Goal: Information Seeking & Learning: Learn about a topic

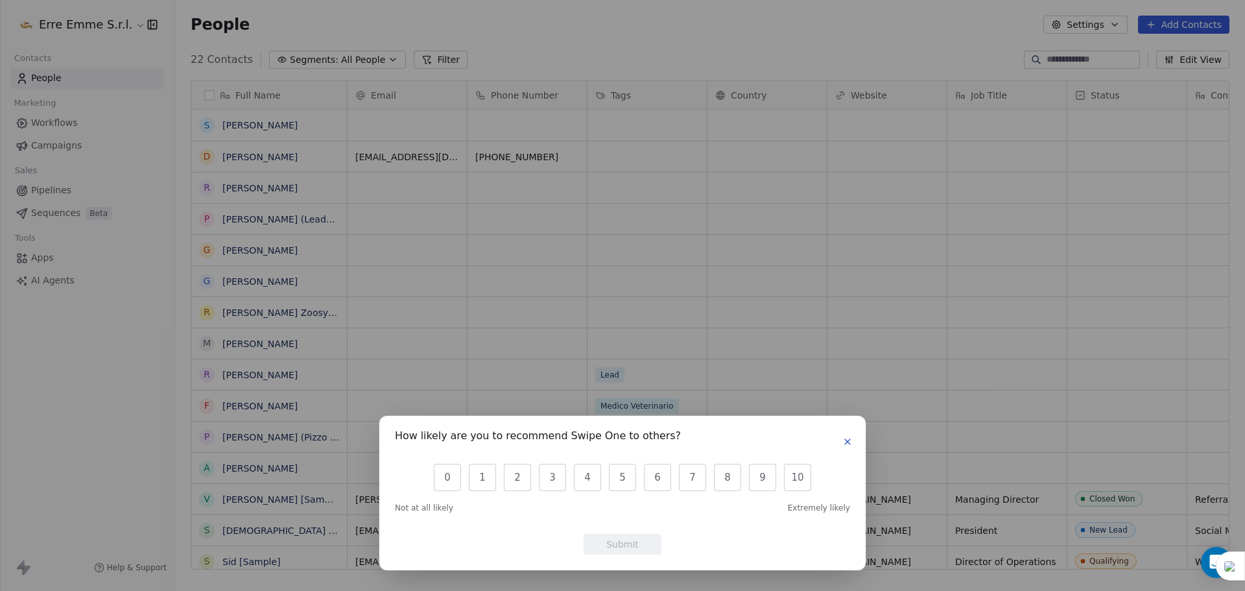
scroll to position [510, 1060]
drag, startPoint x: 846, startPoint y: 445, endPoint x: 839, endPoint y: 445, distance: 7.1
click at [839, 445] on div "How likely are you to recommend Swipe One to others?" at bounding box center [622, 441] width 455 height 21
click at [845, 440] on icon "button" at bounding box center [847, 441] width 5 height 5
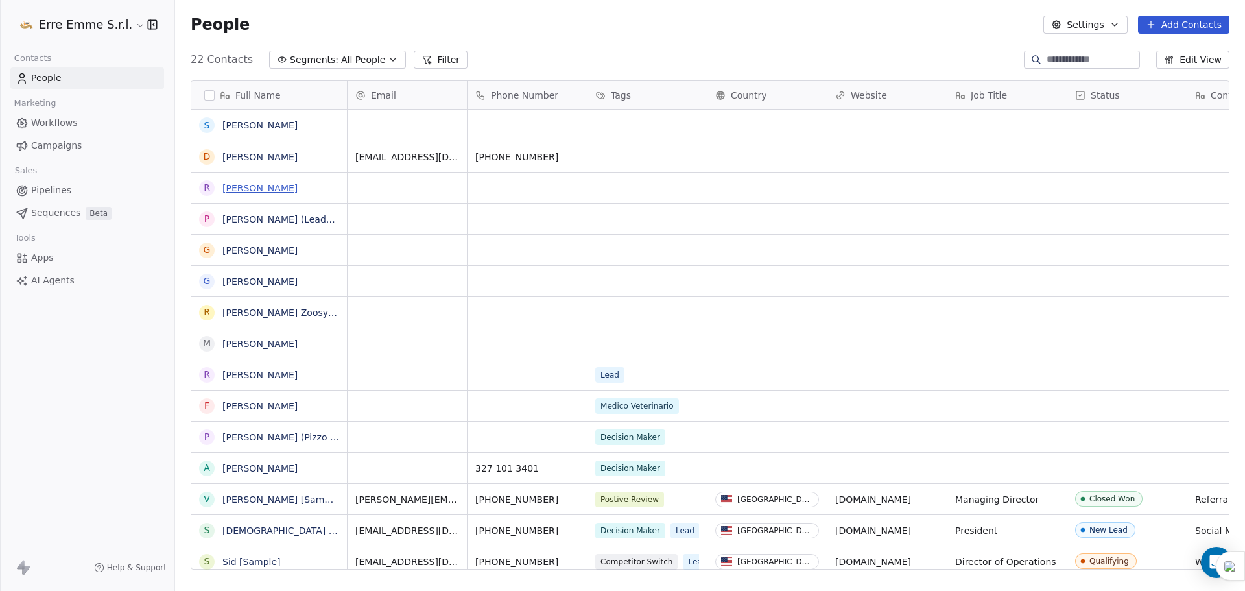
click at [230, 189] on link "[PERSON_NAME]" at bounding box center [259, 188] width 75 height 10
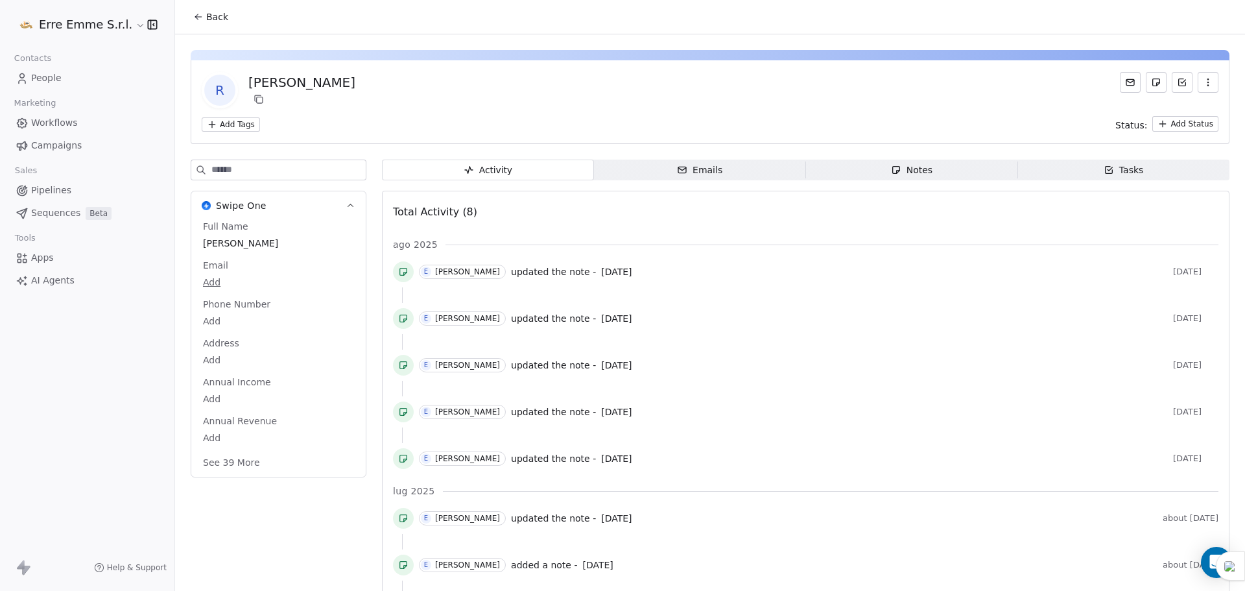
click at [913, 174] on div "Notes" at bounding box center [912, 170] width 42 height 14
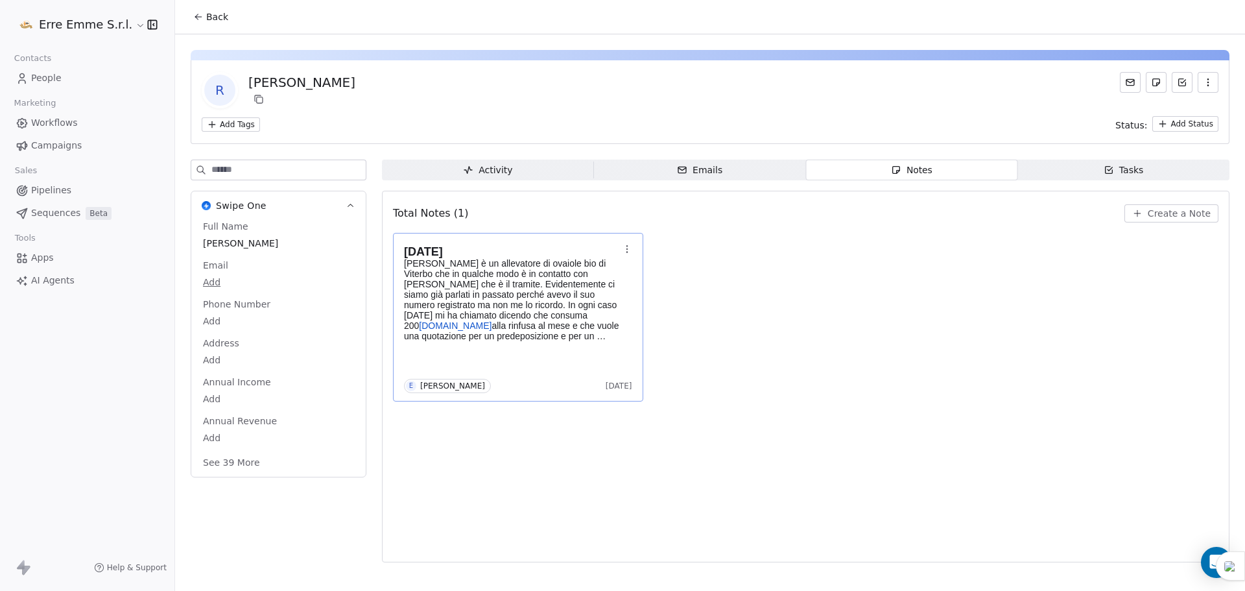
click at [529, 300] on p "[PERSON_NAME] è un allevatore di ovaiole bio di Viterbo che in qualche modo è i…" at bounding box center [511, 299] width 215 height 83
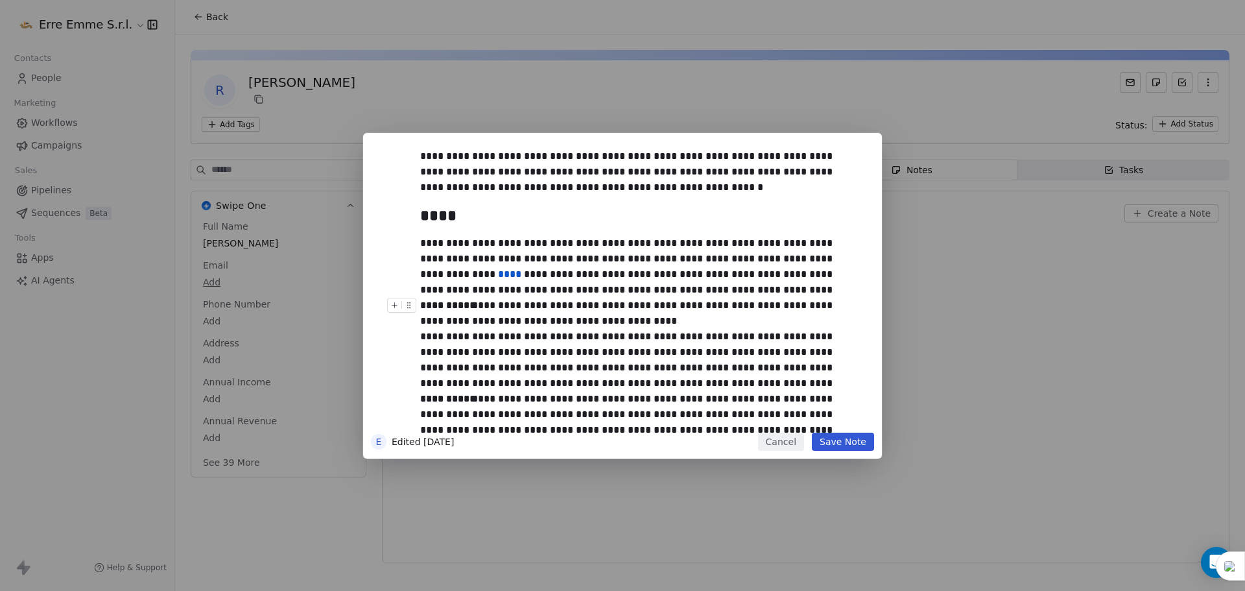
scroll to position [454, 0]
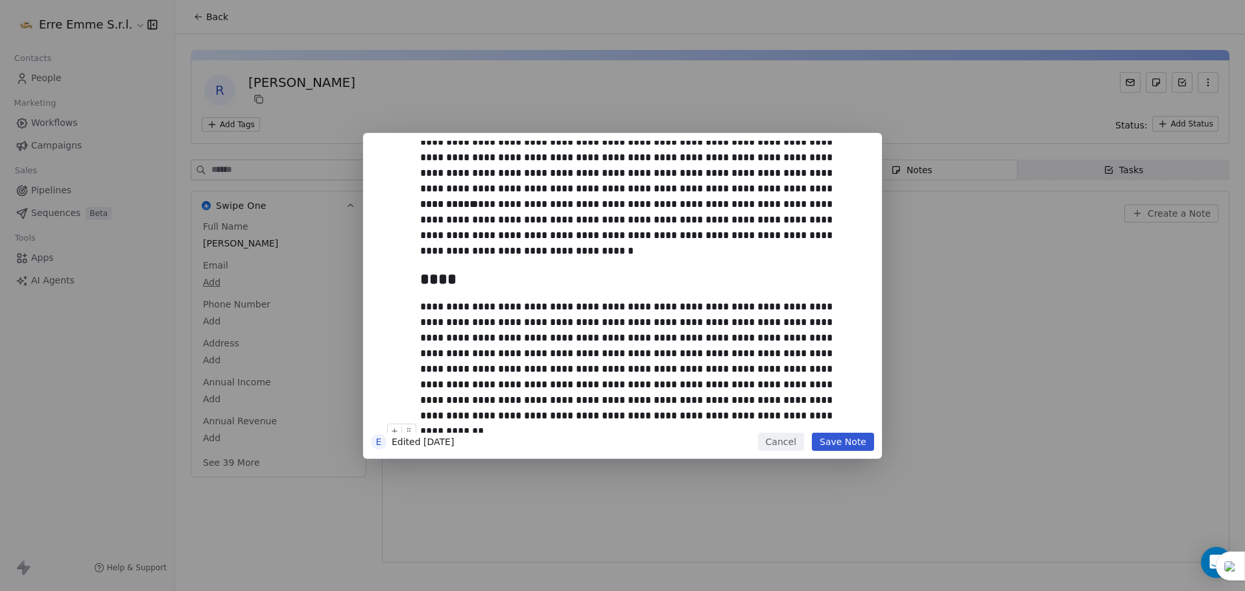
click at [790, 445] on button "Cancel" at bounding box center [781, 442] width 46 height 18
